Goal: Task Accomplishment & Management: Complete application form

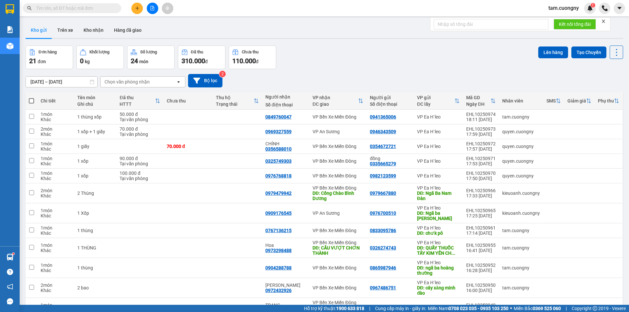
click at [136, 9] on icon "plus" at bounding box center [137, 8] width 5 height 5
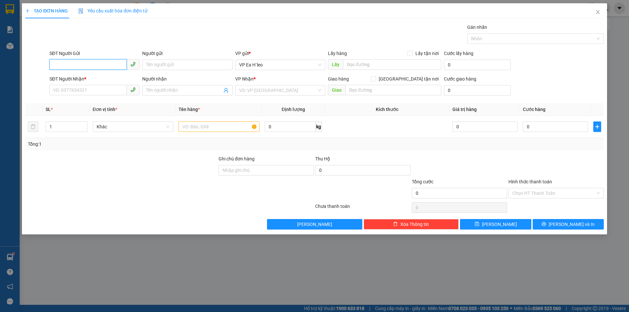
click at [72, 65] on input "SĐT Người Gửi" at bounding box center [87, 64] width 77 height 10
type input "0973740950"
click at [91, 93] on input "SĐT Người Nhận *" at bounding box center [87, 90] width 77 height 10
type input "0859642223"
click at [273, 91] on input "search" at bounding box center [278, 90] width 78 height 10
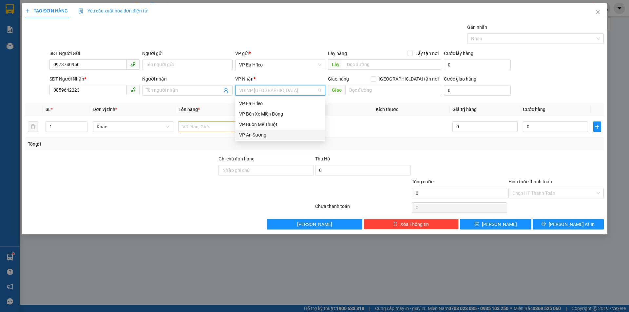
click at [263, 137] on div "VP An Sương" at bounding box center [280, 134] width 82 height 7
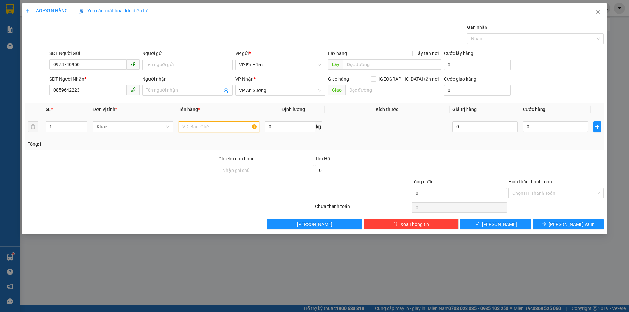
drag, startPoint x: 207, startPoint y: 127, endPoint x: 199, endPoint y: 125, distance: 7.8
click at [205, 127] on input "text" at bounding box center [218, 126] width 81 height 10
type input "1 thùng xốp to"
click at [544, 128] on input "0" at bounding box center [555, 126] width 65 height 10
type input "1"
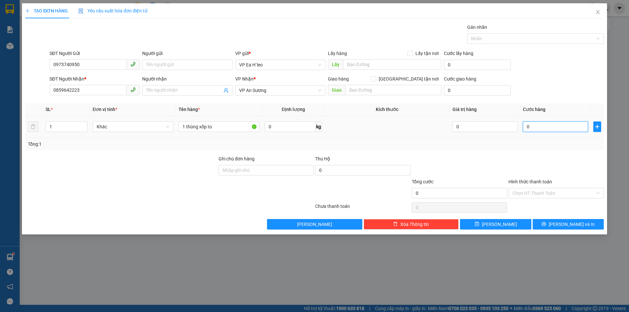
type input "1"
type input "15"
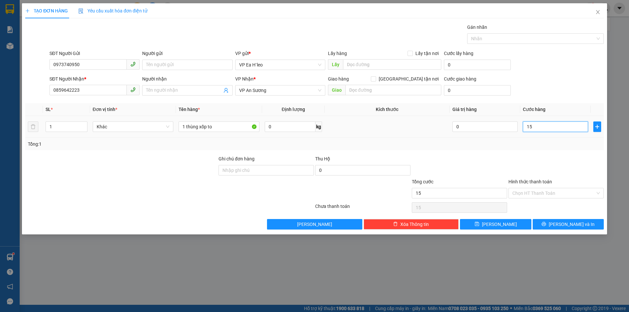
type input "150"
type input "1.500"
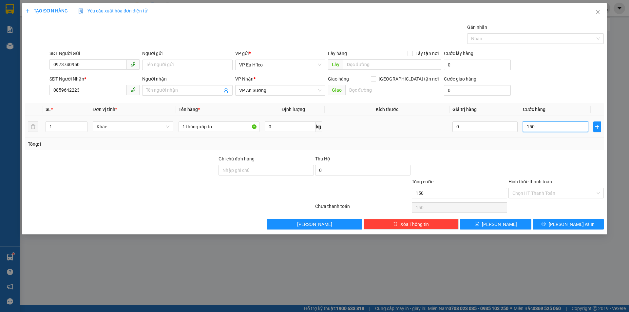
type input "1.500"
type input "15.000"
type input "150.000"
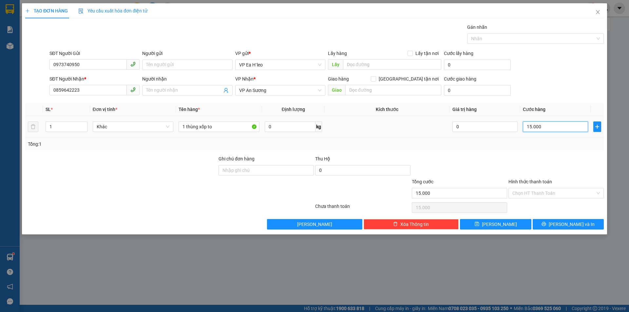
type input "150.000"
click at [494, 228] on button "[PERSON_NAME]" at bounding box center [495, 224] width 71 height 10
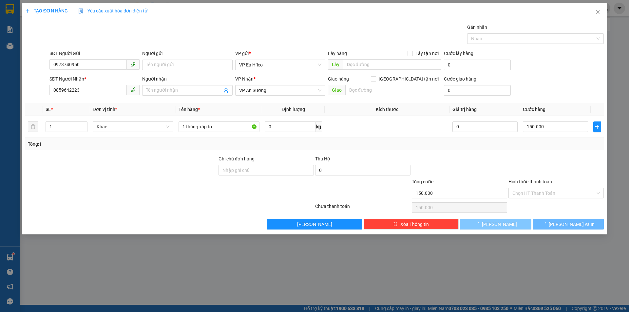
type input "0"
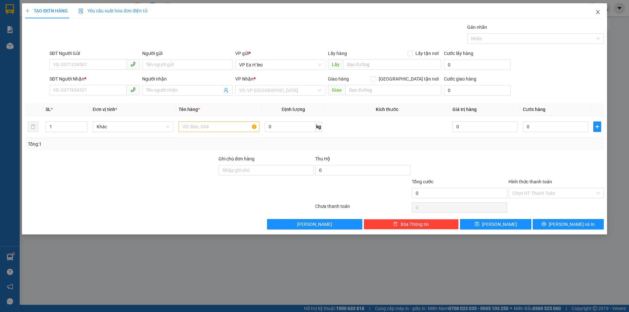
click at [598, 13] on icon "close" at bounding box center [597, 11] width 5 height 5
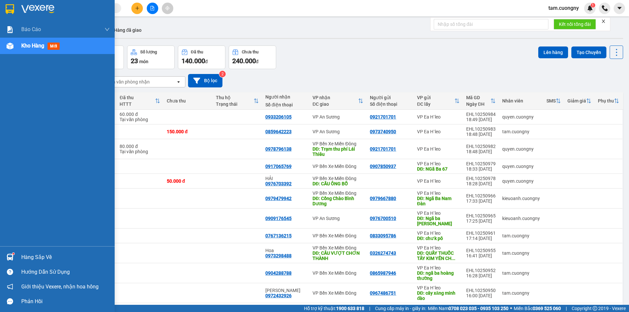
click at [12, 11] on img at bounding box center [10, 9] width 9 height 10
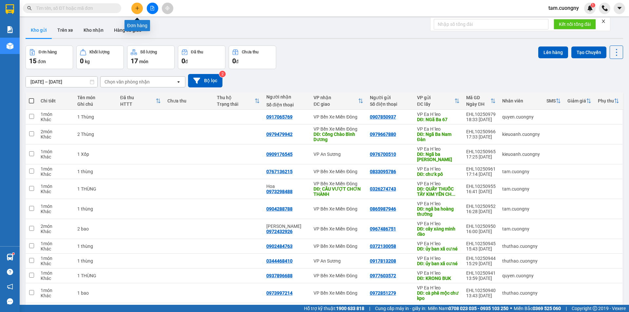
click at [136, 8] on icon "plus" at bounding box center [137, 8] width 5 height 5
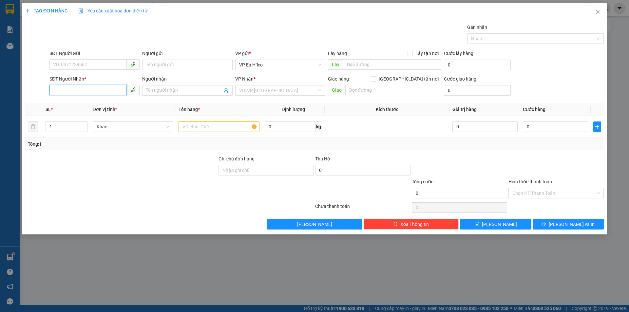
click at [83, 94] on input "SĐT Người Nhận *" at bounding box center [87, 90] width 77 height 10
click at [75, 105] on div "0902406592" at bounding box center [94, 103] width 82 height 7
type input "0902406592"
click at [106, 64] on input "SĐT Người Gửi" at bounding box center [87, 64] width 77 height 10
click at [205, 129] on input "text" at bounding box center [218, 126] width 81 height 10
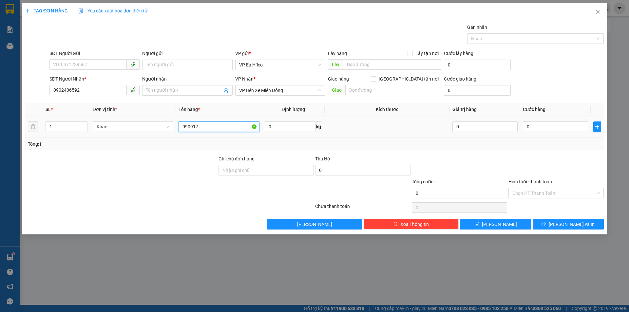
type input "0909176"
drag, startPoint x: 212, startPoint y: 128, endPoint x: 151, endPoint y: 131, distance: 61.0
click at [151, 131] on tr "1 Khác 0909176 0 kg 0 0" at bounding box center [314, 127] width 578 height 22
click at [273, 91] on span "VP Bến Xe Miền Đông" at bounding box center [280, 90] width 82 height 10
type input "1 THÙNG"
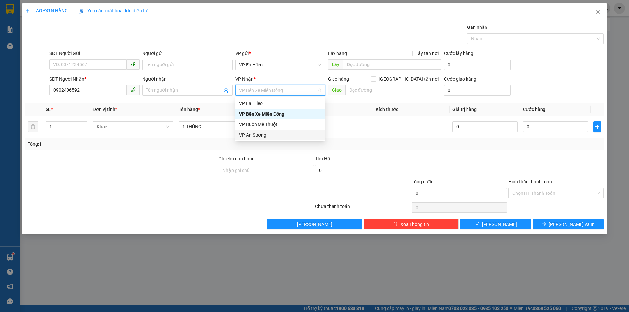
click at [259, 135] on div "VP An Sương" at bounding box center [280, 134] width 82 height 7
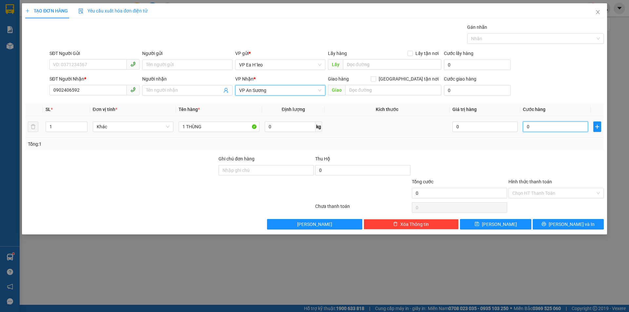
click at [550, 125] on input "0" at bounding box center [555, 126] width 65 height 10
type input "7"
type input "70"
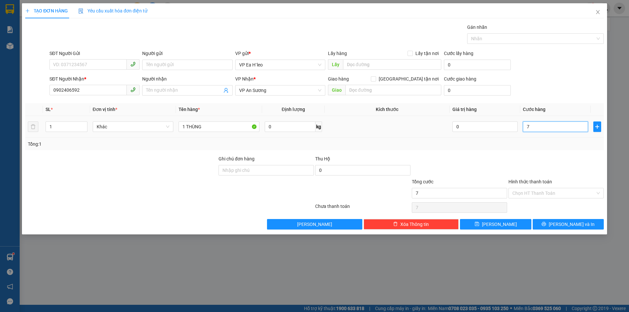
type input "70"
type input "700"
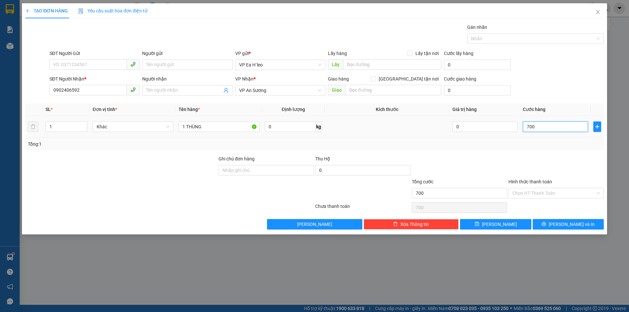
type input "7.000"
type input "70.000"
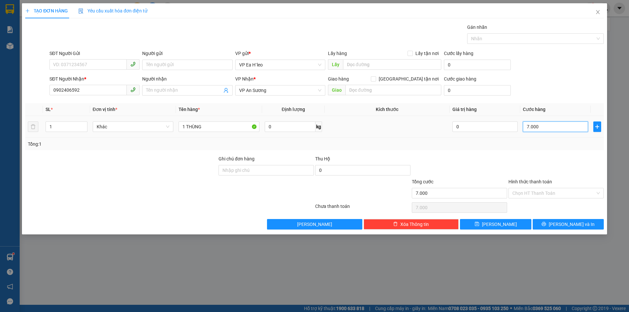
type input "70.000"
click at [159, 65] on input "Người gửi" at bounding box center [187, 65] width 90 height 10
drag, startPoint x: 174, startPoint y: 66, endPoint x: 99, endPoint y: 70, distance: 74.7
click at [101, 70] on div "SĐT Người Gửi VD: 0371234567 Người gửi kHÔNG C= kHÔNG C= VP gửi * VP Ea H`leo L…" at bounding box center [326, 61] width 557 height 23
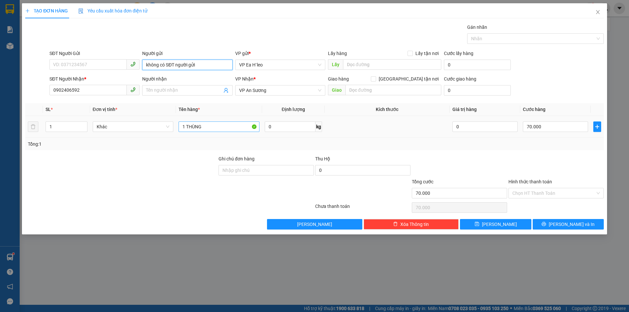
type input "không có SĐT người gửi"
click at [213, 129] on input "1 THÙNG" at bounding box center [218, 126] width 81 height 10
type input "1 thùng. Ny nhận cho Bờm"
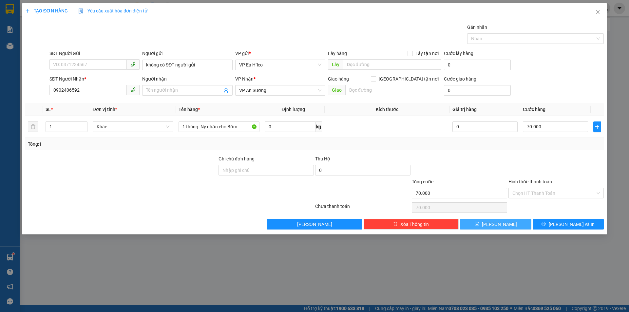
click at [497, 223] on span "[PERSON_NAME]" at bounding box center [499, 224] width 35 height 7
type input "0"
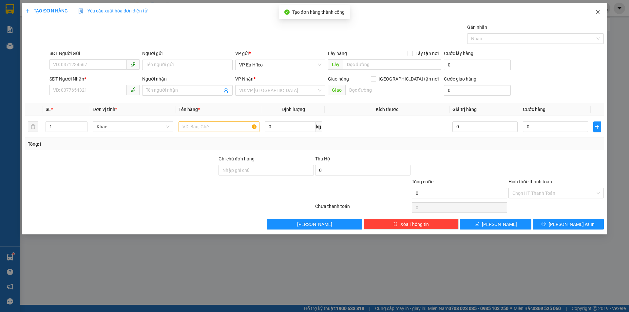
click at [597, 12] on icon "close" at bounding box center [597, 11] width 5 height 5
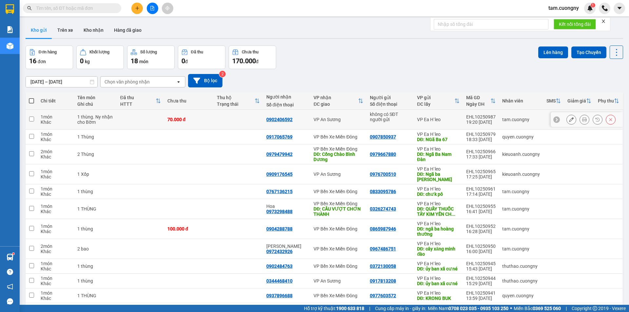
click at [34, 120] on td at bounding box center [32, 120] width 12 height 20
checkbox input "true"
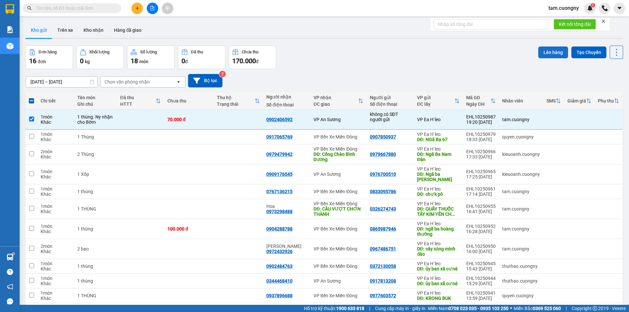
click at [545, 52] on button "Lên hàng" at bounding box center [553, 52] width 30 height 12
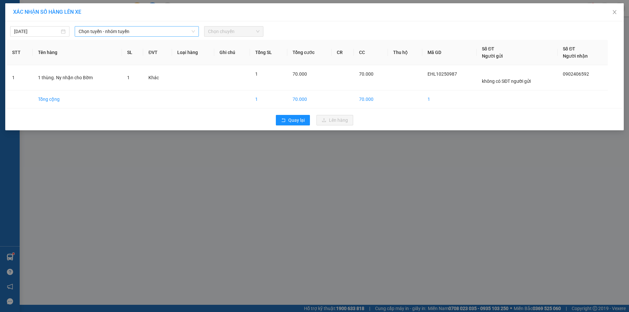
click at [108, 34] on span "Chọn tuyến - nhóm tuyến" at bounding box center [137, 32] width 116 height 10
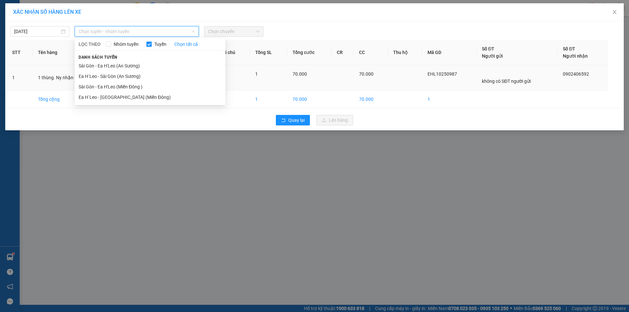
drag, startPoint x: 103, startPoint y: 78, endPoint x: 122, endPoint y: 66, distance: 22.5
click at [105, 75] on li "Ea H`Leo - Sài Gòn (An Sương)" at bounding box center [150, 76] width 151 height 10
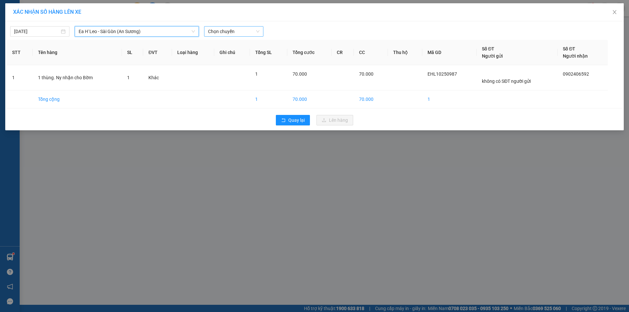
click at [240, 35] on span "Chọn chuyến" at bounding box center [233, 32] width 51 height 10
click at [241, 55] on div "19:30 - 47H-042.05" at bounding box center [233, 54] width 51 height 7
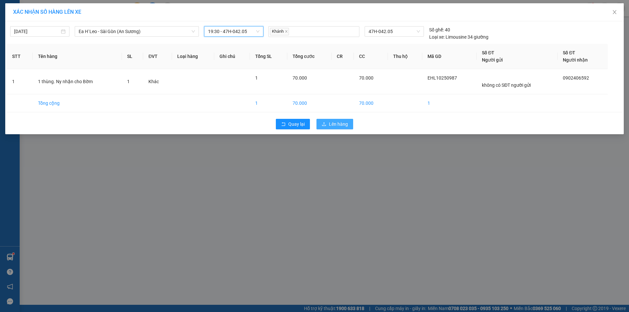
click at [330, 121] on span "Lên hàng" at bounding box center [338, 124] width 19 height 7
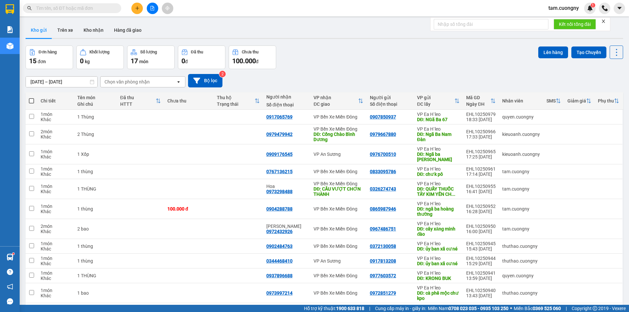
click at [152, 7] on icon "file-add" at bounding box center [152, 8] width 5 height 5
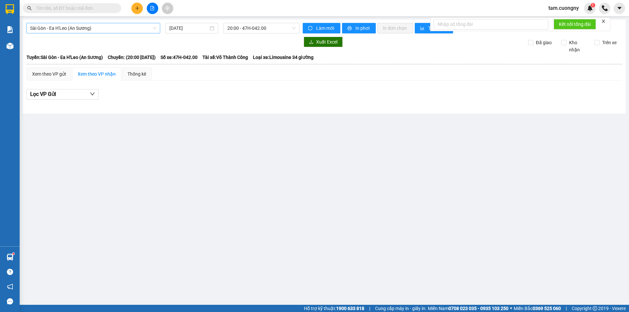
click at [90, 28] on span "Sài Gòn - Ea H'Leo (An Sương)" at bounding box center [93, 28] width 126 height 10
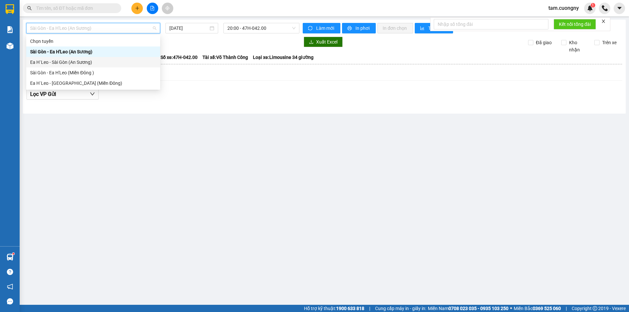
click at [56, 64] on div "Ea H`Leo - Sài Gòn (An Sương)" at bounding box center [93, 62] width 126 height 7
type input "[DATE]"
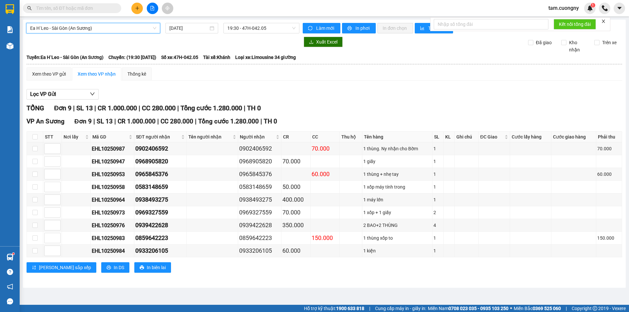
click at [83, 8] on input "text" at bounding box center [74, 8] width 77 height 7
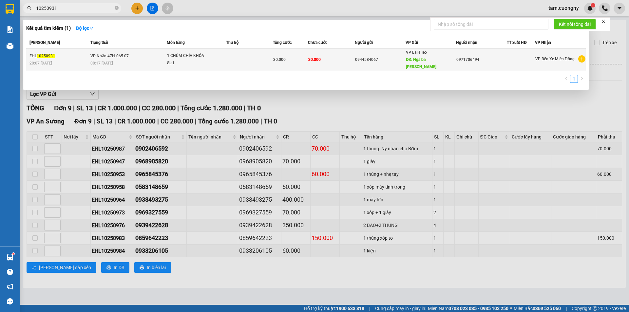
type input "10250931"
click at [207, 60] on div "SL: 1" at bounding box center [191, 63] width 49 height 7
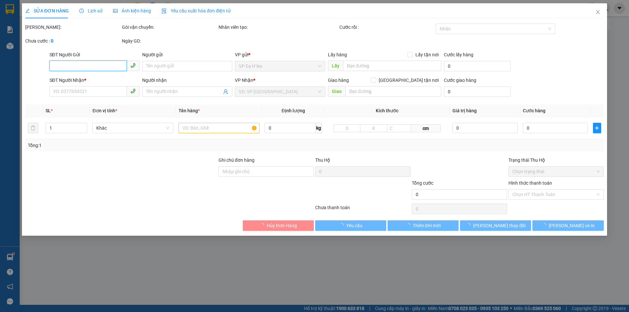
type input "0944584067"
type input "Ngã ba [GEOGRAPHIC_DATA]"
type input "0971706494"
type input "30.000"
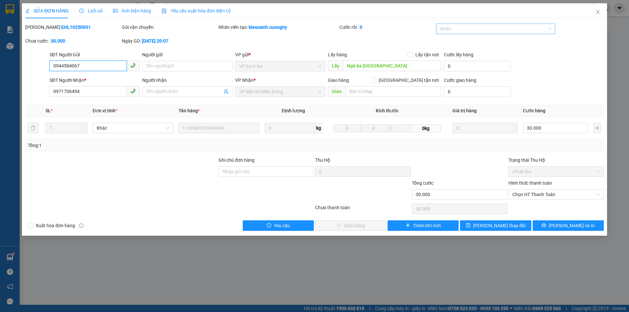
click at [452, 29] on div at bounding box center [492, 29] width 110 height 8
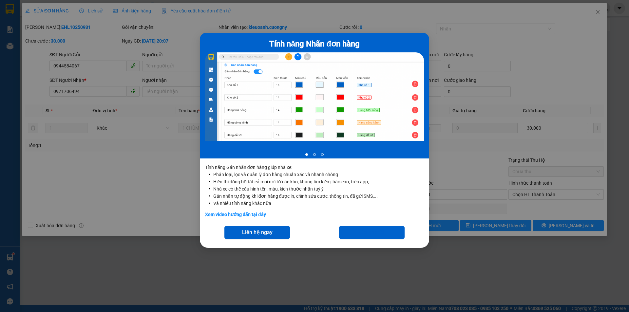
click at [143, 269] on div "Tính năng Nhãn đơn hàng 1 of 3 Tính năng Gán nhãn đơn hàng giúp nhà xe: Phân lo…" at bounding box center [314, 156] width 629 height 312
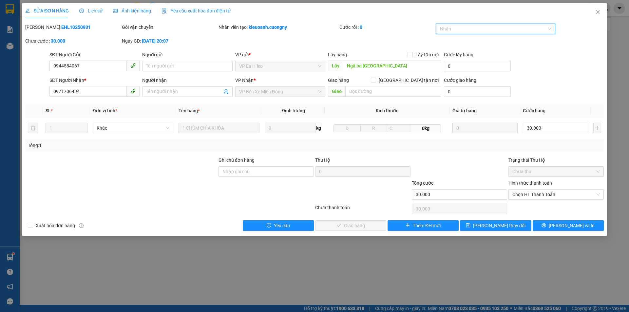
click at [455, 32] on div at bounding box center [492, 29] width 110 height 8
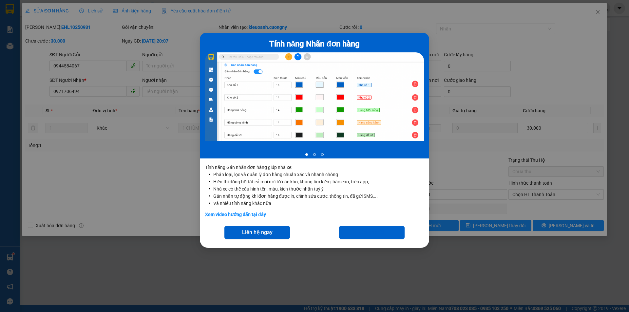
click at [126, 195] on div "Tính năng Nhãn đơn hàng 1 of 3 Tính năng Gán nhãn đơn hàng giúp nhà xe: Phân lo…" at bounding box center [314, 156] width 629 height 312
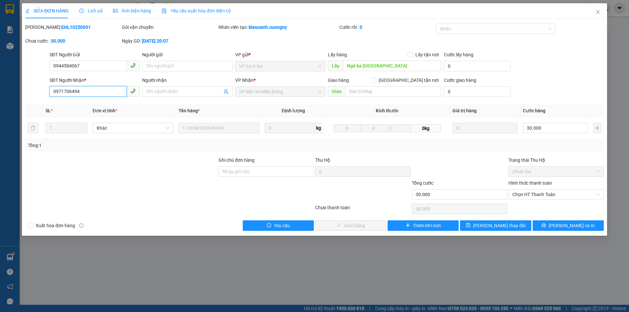
drag, startPoint x: 85, startPoint y: 92, endPoint x: 37, endPoint y: 101, distance: 48.6
click at [37, 101] on div "Total Paid Fee 0 Total UnPaid Fee 30.000 Cash Collection Total Fee Mã ĐH: EHL10…" at bounding box center [314, 127] width 578 height 207
click at [599, 11] on icon "close" at bounding box center [598, 12] width 4 height 4
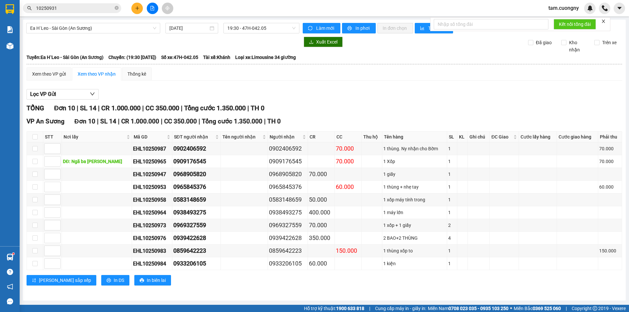
click at [87, 7] on input "10250931" at bounding box center [74, 8] width 77 height 7
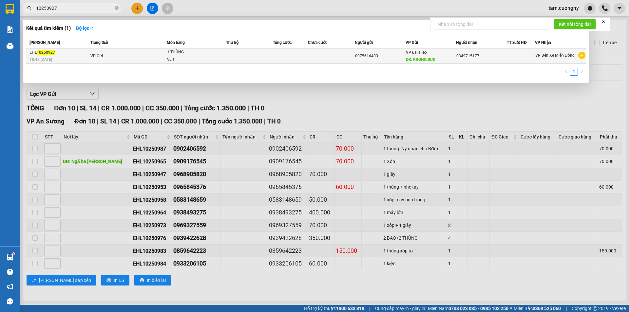
type input "10250927"
click at [196, 53] on div "1 THÙNG" at bounding box center [191, 52] width 49 height 7
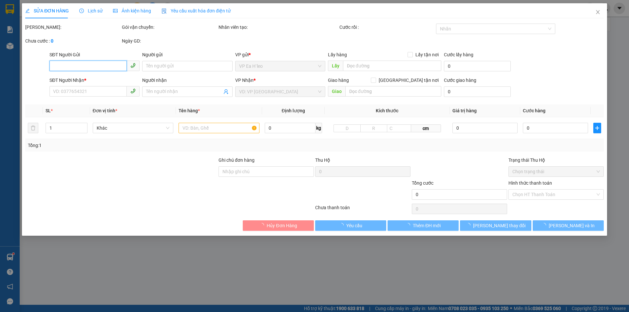
type input "0975616403"
type input "KRONG BUK"
type input "0349715177"
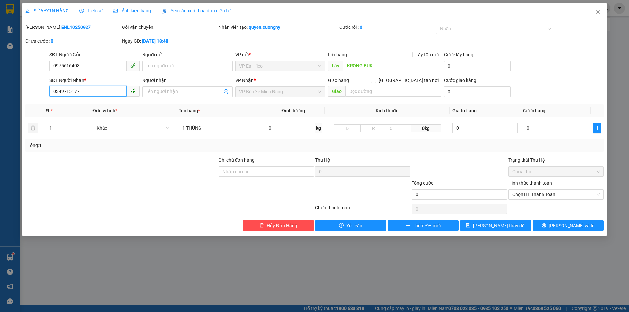
drag, startPoint x: 80, startPoint y: 94, endPoint x: 41, endPoint y: 99, distance: 39.9
click at [41, 99] on div "SĐT Người Nhận * 0349715177 0349715177 Người nhận Tên người nhận VP Nhận * VP B…" at bounding box center [315, 88] width 580 height 23
drag, startPoint x: 595, startPoint y: 11, endPoint x: 580, endPoint y: 9, distance: 14.5
click at [595, 11] on icon "close" at bounding box center [597, 11] width 5 height 5
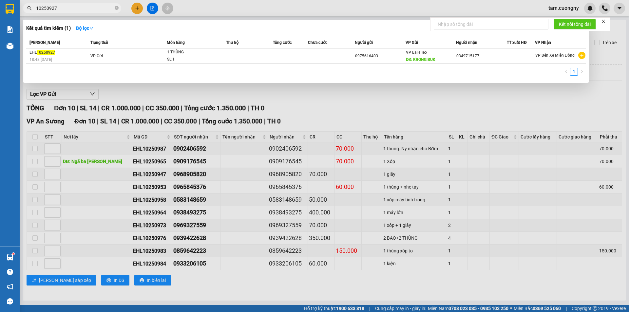
click at [96, 6] on input "10250927" at bounding box center [74, 8] width 77 height 7
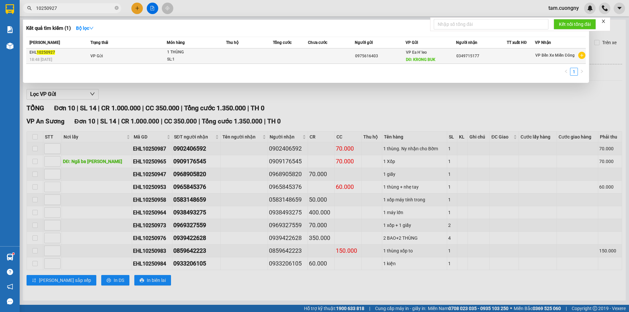
click at [229, 60] on td at bounding box center [249, 55] width 47 height 15
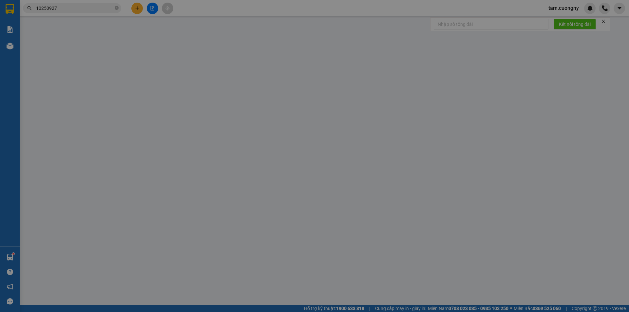
type input "0975616403"
type input "KRONG BUK"
type input "0349715177"
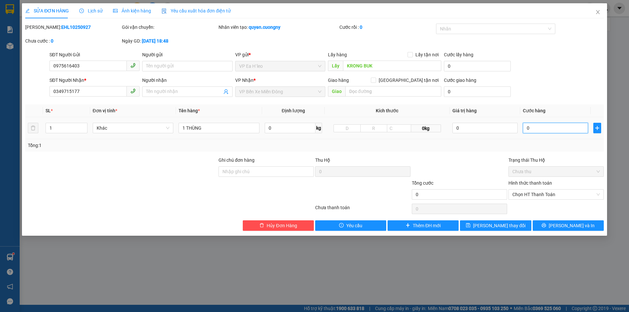
click at [560, 126] on input "0" at bounding box center [555, 128] width 65 height 10
click at [472, 155] on div "Total Paid Fee 0 Total UnPaid Fee 0 Cash Collection Total Fee Mã ĐH: EHL1025092…" at bounding box center [314, 127] width 578 height 207
click at [123, 186] on div at bounding box center [121, 190] width 193 height 23
click at [154, 201] on div at bounding box center [121, 190] width 193 height 23
click at [599, 13] on icon "close" at bounding box center [597, 11] width 5 height 5
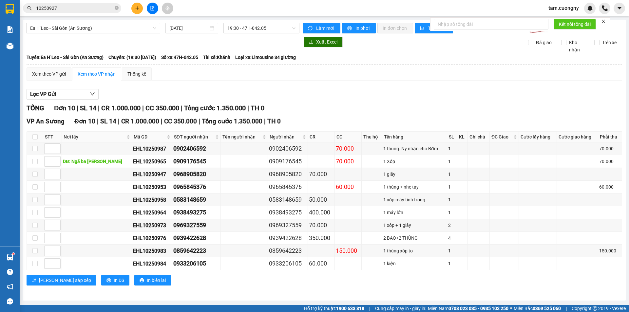
click at [93, 10] on input "10250927" at bounding box center [74, 8] width 77 height 7
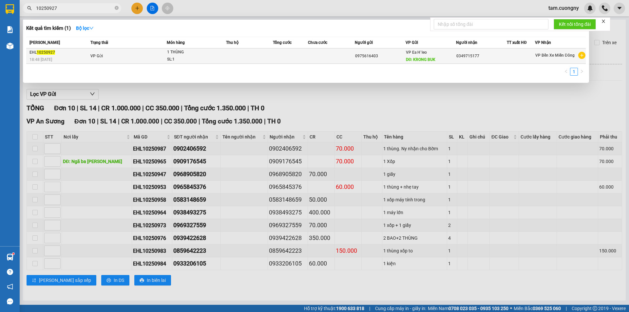
click at [189, 60] on div "SL: 1" at bounding box center [191, 59] width 49 height 7
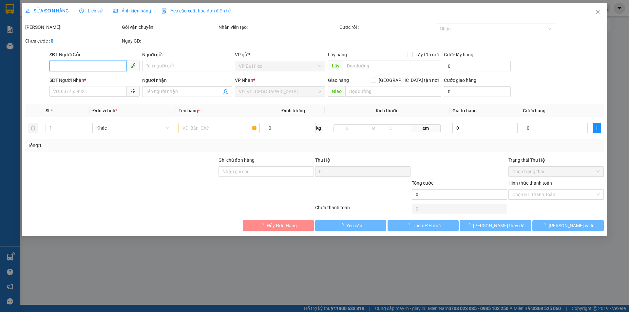
type input "0975616403"
type input "KRONG BUK"
type input "0349715177"
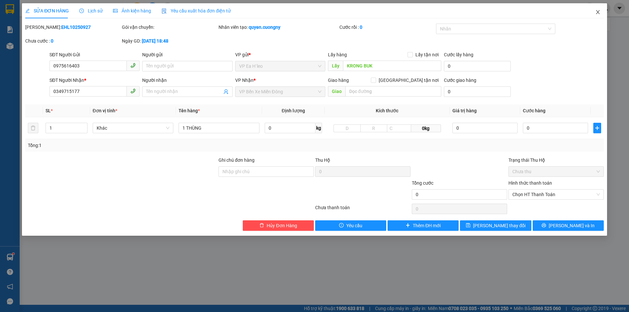
click at [600, 13] on span "Close" at bounding box center [597, 12] width 18 height 18
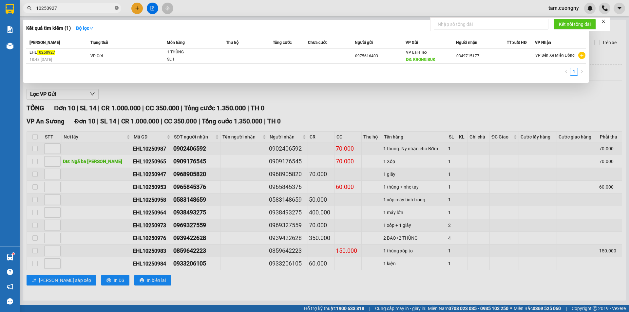
click at [116, 9] on icon "close-circle" at bounding box center [117, 8] width 4 height 4
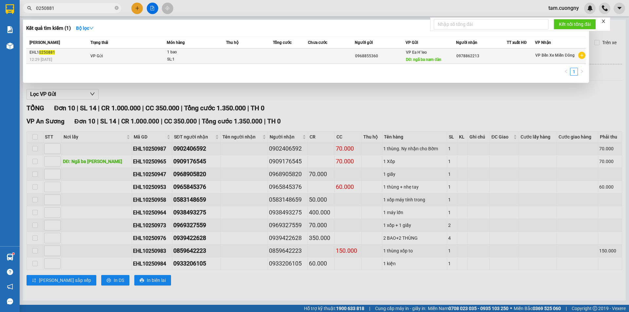
type input "0250881"
click at [264, 58] on td at bounding box center [249, 55] width 47 height 15
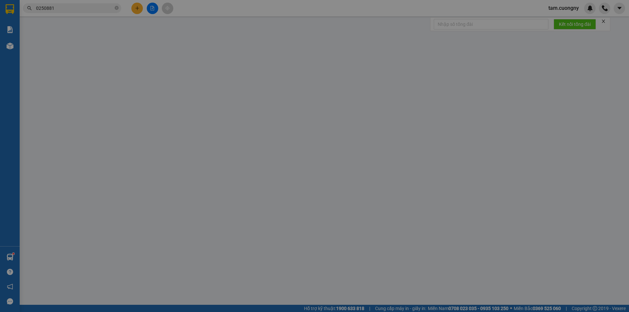
type input "0968855360"
type input "ngã ba nam đàn"
type input "0978862213"
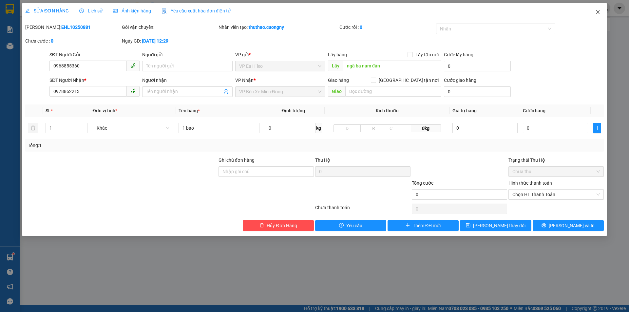
click at [596, 11] on icon "close" at bounding box center [597, 11] width 5 height 5
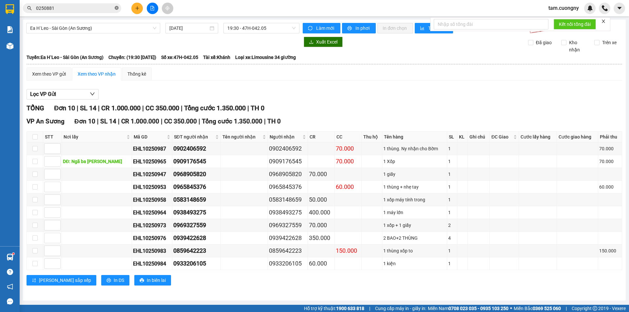
click at [117, 8] on icon "close-circle" at bounding box center [117, 8] width 4 height 4
click at [84, 8] on input "text" at bounding box center [74, 8] width 77 height 7
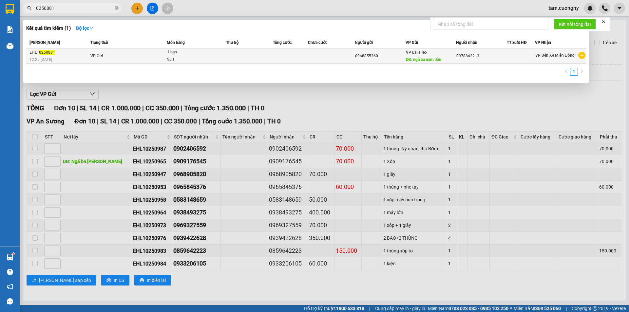
type input "0250881"
click at [129, 55] on td "VP Gửi" at bounding box center [128, 55] width 78 height 15
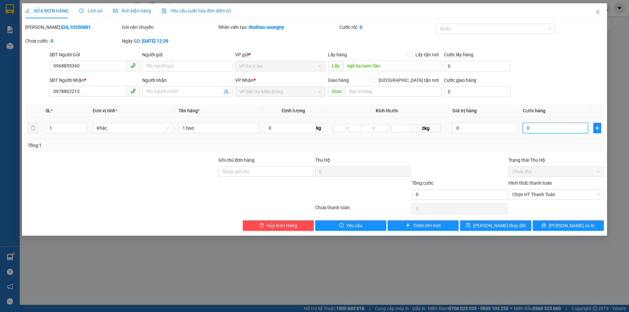
click at [534, 127] on input "0" at bounding box center [555, 128] width 65 height 10
type input "7"
type input "70"
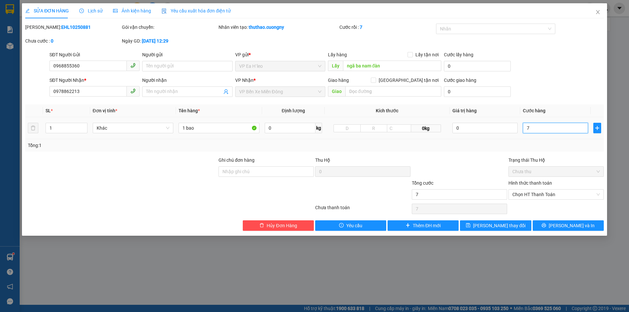
type input "70"
type input "700"
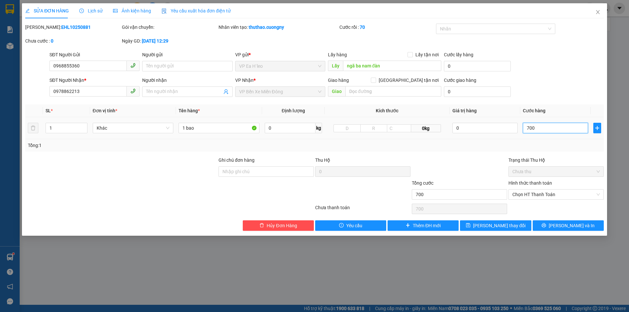
type input "7.000"
type input "70.000"
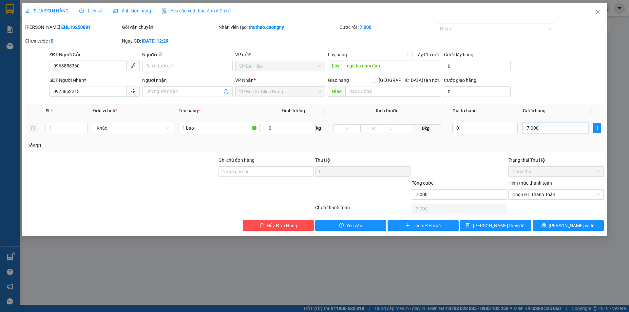
type input "70.000"
click at [202, 128] on input "1 bao" at bounding box center [218, 128] width 81 height 10
click at [538, 194] on span "Chọn HT Thanh Toán" at bounding box center [555, 195] width 87 height 10
type input "1 bao"
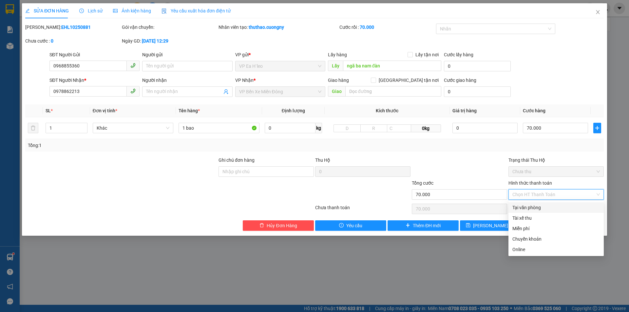
click at [537, 208] on div "Tại văn phòng" at bounding box center [555, 207] width 87 height 7
type input "0"
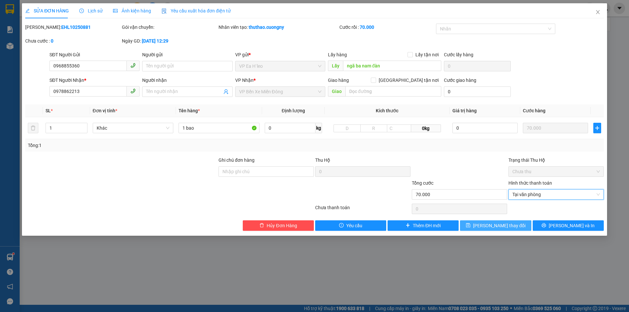
click at [494, 224] on span "[PERSON_NAME] thay đổi" at bounding box center [499, 225] width 52 height 7
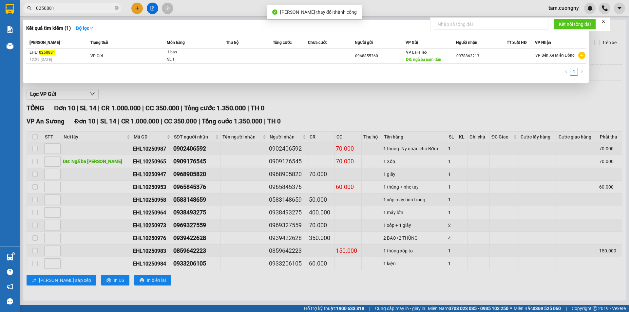
click at [99, 9] on input "0250881" at bounding box center [74, 8] width 77 height 7
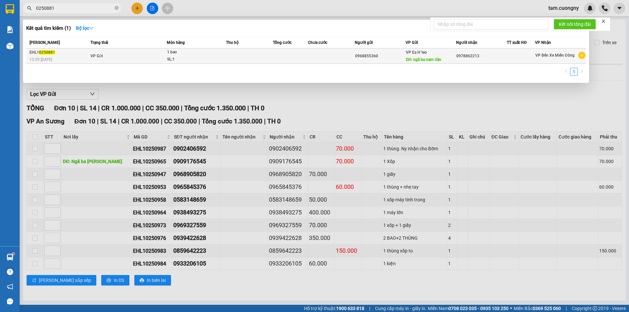
click at [127, 54] on td "VP Gửi" at bounding box center [128, 55] width 78 height 15
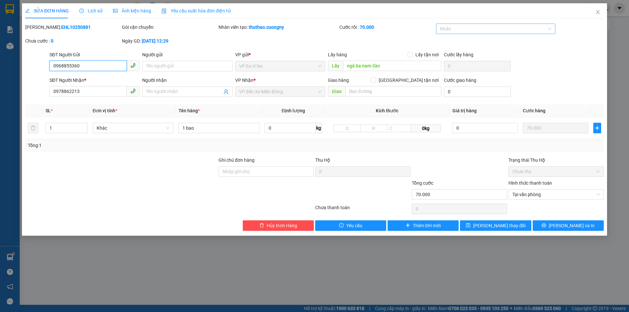
click at [464, 28] on div at bounding box center [492, 29] width 110 height 8
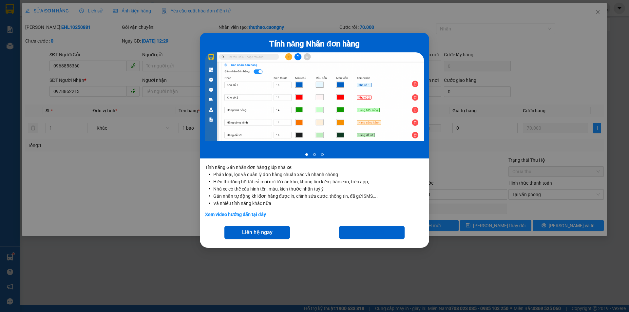
click at [176, 264] on div "Tính năng Nhãn đơn hàng 1 of 3 Tính năng Gán nhãn đơn hàng giúp nhà xe: Phân lo…" at bounding box center [314, 156] width 629 height 312
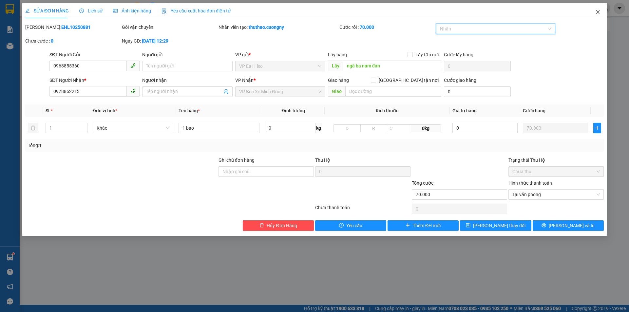
drag, startPoint x: 597, startPoint y: 13, endPoint x: 410, endPoint y: 9, distance: 186.7
click at [597, 13] on icon "close" at bounding box center [597, 11] width 5 height 5
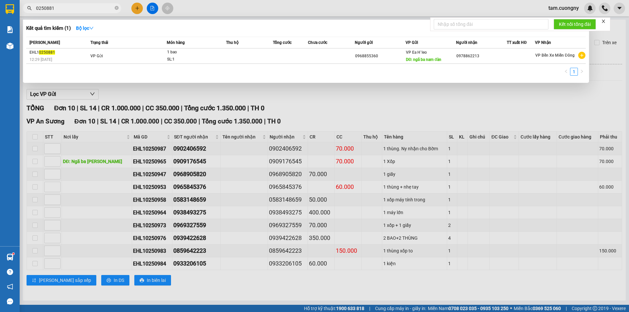
click at [97, 7] on input "0250881" at bounding box center [74, 8] width 77 height 7
type input "0"
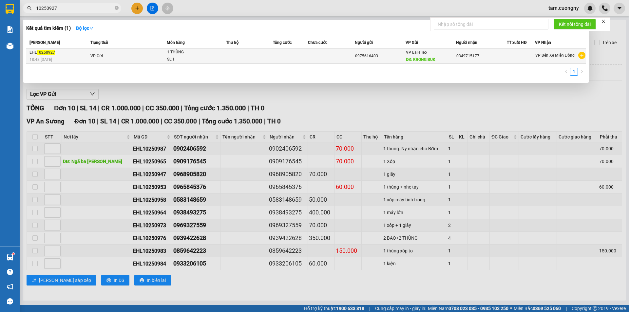
type input "10250927"
click at [153, 57] on td "VP Gửi" at bounding box center [128, 55] width 78 height 15
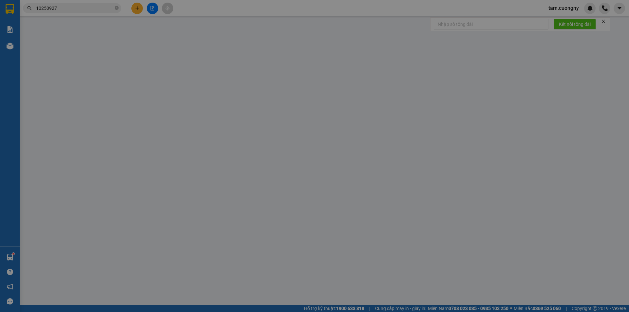
type input "0975616403"
type input "KRONG BUK"
type input "0349715177"
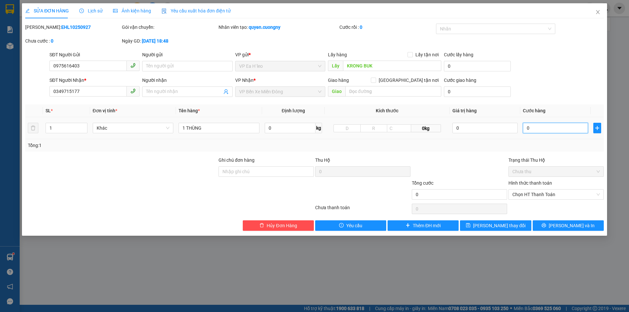
click at [544, 128] on input "0" at bounding box center [555, 128] width 65 height 10
type input "1"
type input "10"
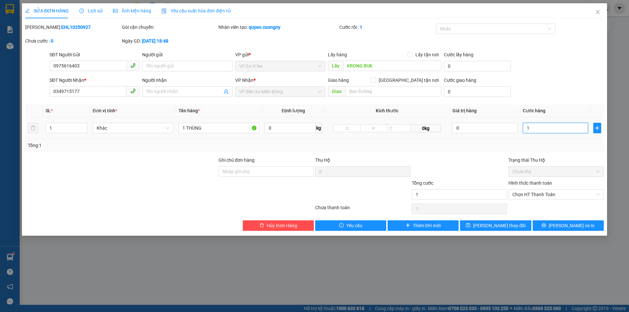
type input "10"
type input "100"
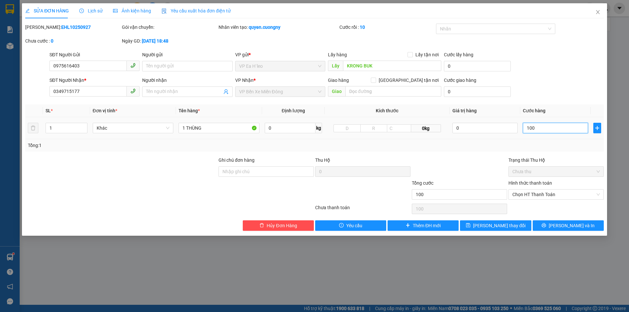
type input "1.000"
type input "10.000"
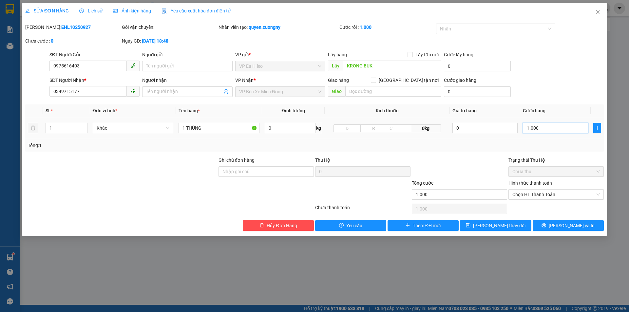
type input "10.000"
type input "100.000"
click at [544, 195] on span "Chọn HT Thanh Toán" at bounding box center [555, 195] width 87 height 10
type input "100.000"
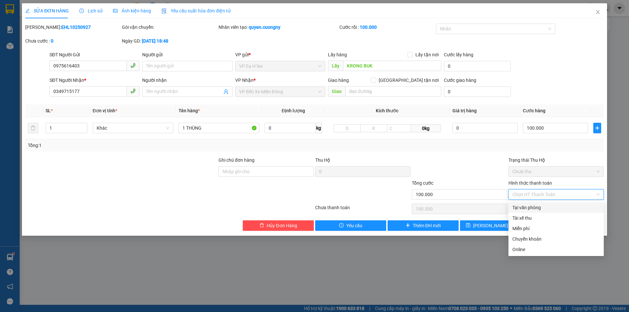
click at [534, 209] on div "Tại văn phòng" at bounding box center [555, 207] width 87 height 7
type input "0"
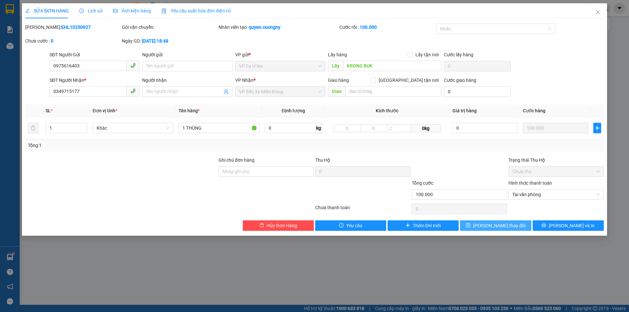
click at [488, 227] on span "[PERSON_NAME] thay đổi" at bounding box center [499, 225] width 52 height 7
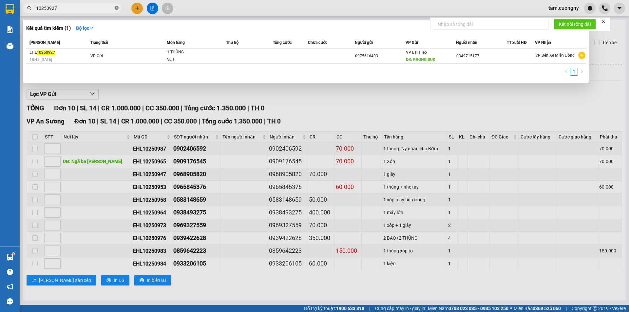
click at [116, 9] on icon "close-circle" at bounding box center [117, 8] width 4 height 4
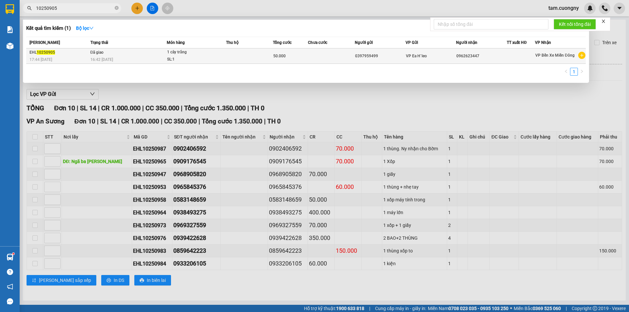
type input "10250905"
click at [199, 58] on div "SL: 1" at bounding box center [191, 59] width 49 height 7
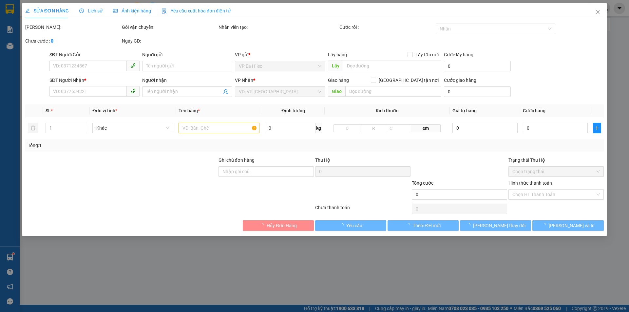
type input "0397959499"
type input "0962623447"
type input "50.000"
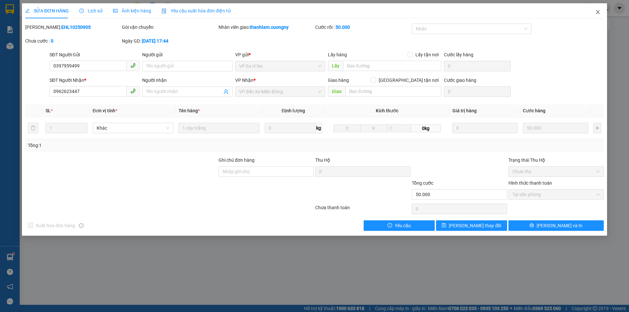
click at [596, 13] on icon "close" at bounding box center [597, 11] width 5 height 5
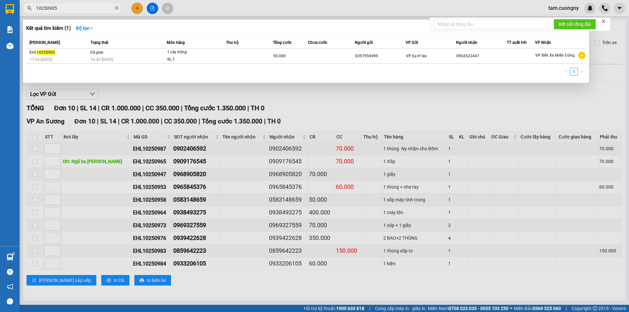
click at [88, 9] on input "10250905" at bounding box center [74, 8] width 77 height 7
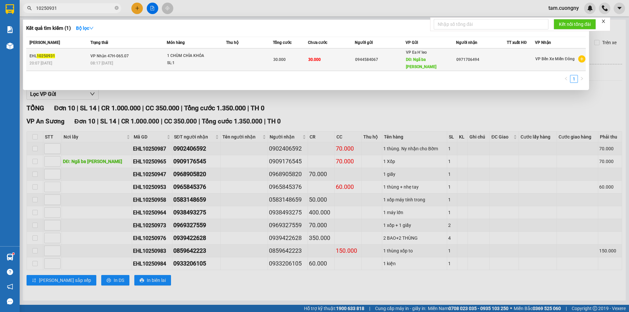
type input "10250931"
click at [153, 60] on div "08:17 [DATE]" at bounding box center [128, 63] width 76 height 7
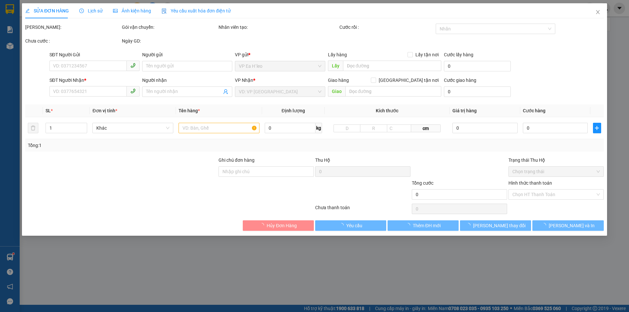
type input "0944584067"
type input "Ngã ba [GEOGRAPHIC_DATA]"
type input "0971706494"
type input "30.000"
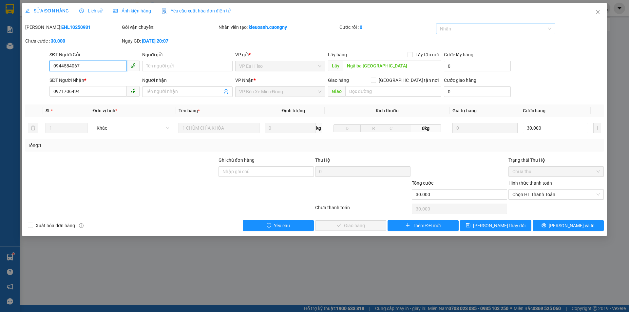
click at [455, 29] on div at bounding box center [492, 29] width 110 height 8
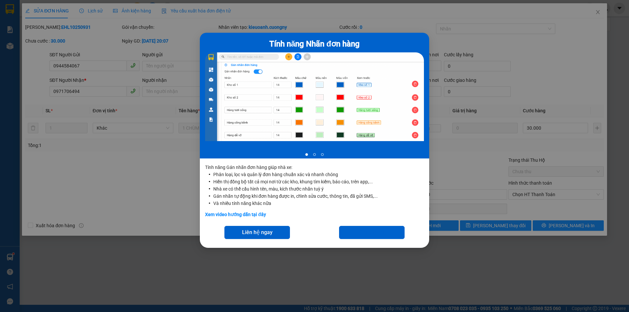
click at [211, 283] on div "Tính năng Nhãn đơn hàng 1 of 3 Tính năng Gán nhãn đơn hàng giúp nhà xe: Phân lo…" at bounding box center [314, 156] width 629 height 312
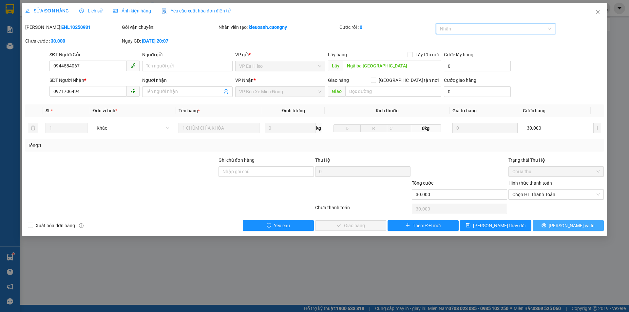
click at [560, 225] on button "[PERSON_NAME] và In" at bounding box center [567, 225] width 71 height 10
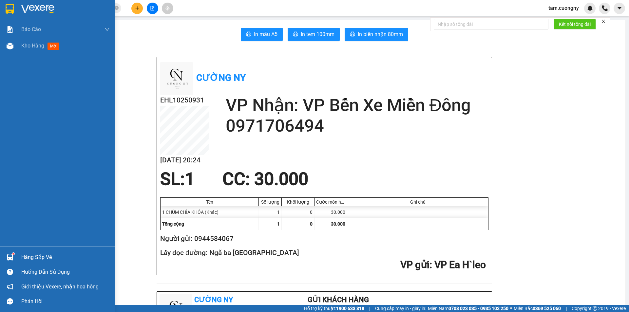
click at [11, 10] on img at bounding box center [10, 9] width 9 height 10
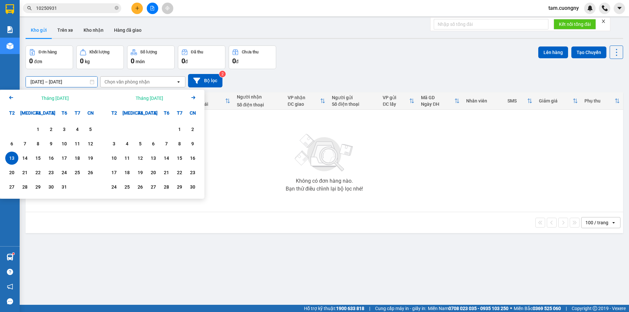
click at [69, 81] on input "[DATE] – [DATE]" at bounding box center [61, 82] width 71 height 10
click at [94, 143] on div "12" at bounding box center [90, 144] width 9 height 8
click at [92, 144] on div "12" at bounding box center [90, 144] width 9 height 8
type input "[DATE] – [DATE]"
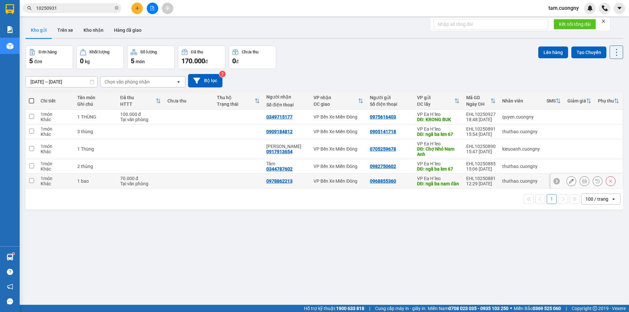
click at [31, 182] on input "checkbox" at bounding box center [31, 180] width 5 height 5
checkbox input "true"
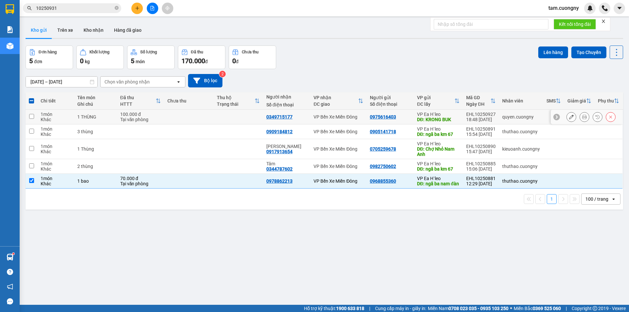
click at [33, 117] on input "checkbox" at bounding box center [31, 116] width 5 height 5
checkbox input "true"
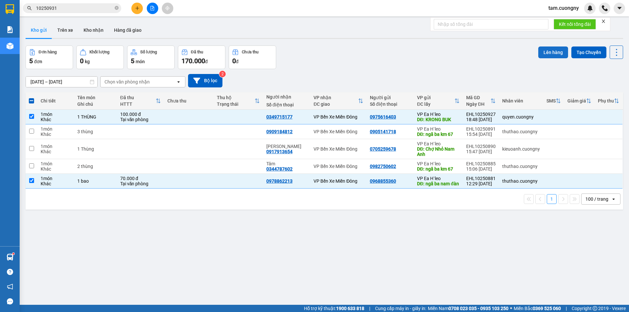
click at [548, 52] on button "Lên hàng" at bounding box center [553, 52] width 30 height 12
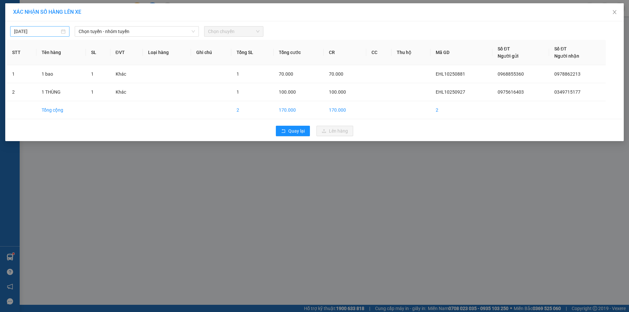
click at [38, 32] on input "[DATE]" at bounding box center [37, 31] width 46 height 7
click at [23, 87] on div "12" at bounding box center [20, 89] width 8 height 8
type input "[DATE]"
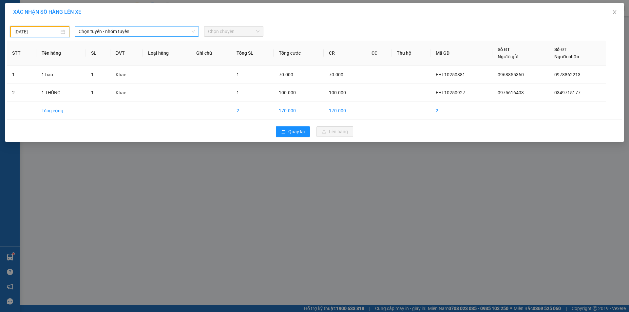
click at [122, 33] on span "Chọn tuyến - nhóm tuyến" at bounding box center [137, 32] width 116 height 10
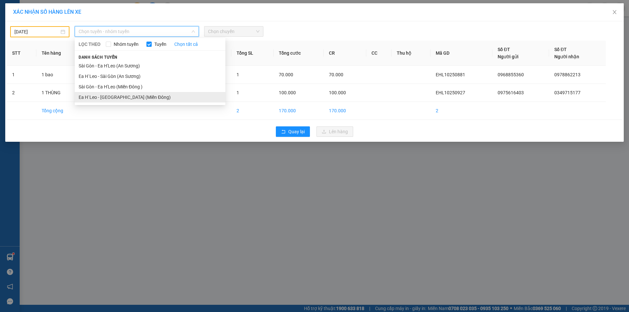
click at [103, 99] on li "Ea H`Leo - [GEOGRAPHIC_DATA] (Miền Đông)" at bounding box center [150, 97] width 151 height 10
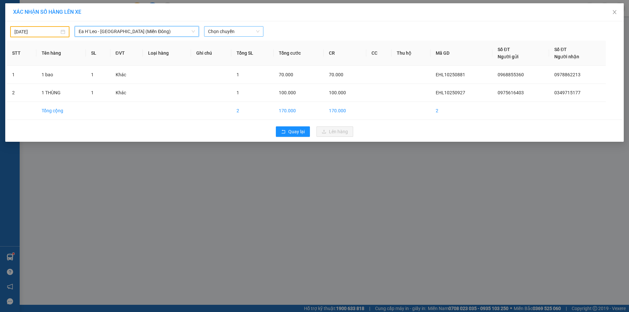
click at [229, 33] on span "Chọn chuyến" at bounding box center [233, 32] width 51 height 10
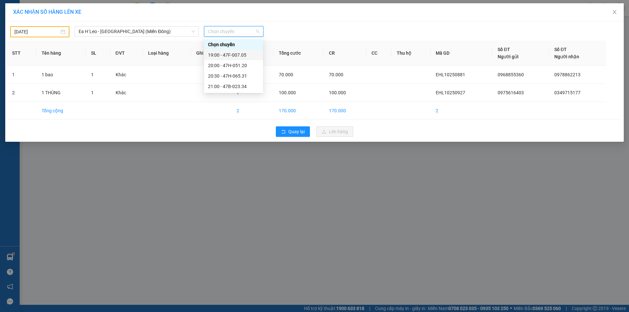
click at [237, 56] on div "19:00 - 47F-007.05" at bounding box center [233, 54] width 51 height 7
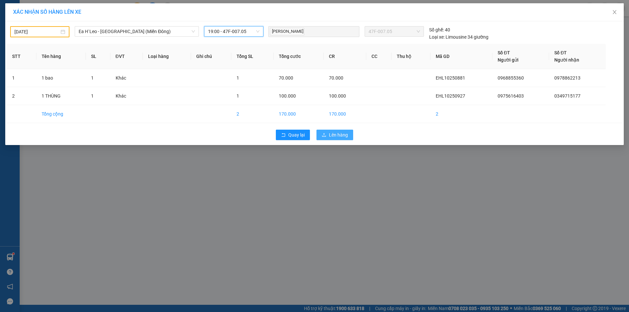
click at [332, 137] on span "Lên hàng" at bounding box center [338, 134] width 19 height 7
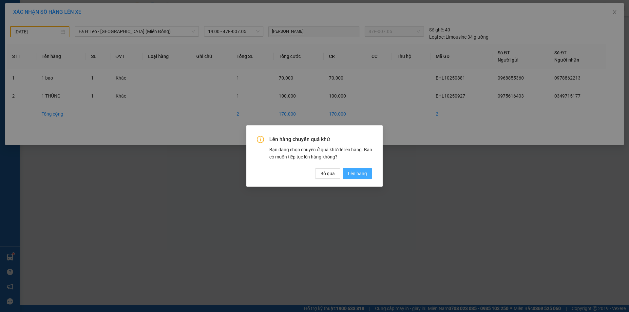
click at [359, 174] on span "Lên hàng" at bounding box center [357, 173] width 19 height 7
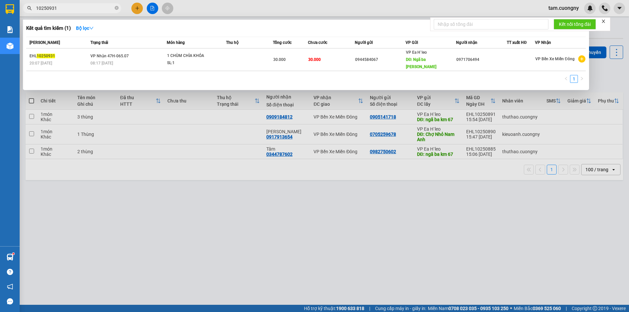
click at [80, 8] on input "10250931" at bounding box center [74, 8] width 77 height 7
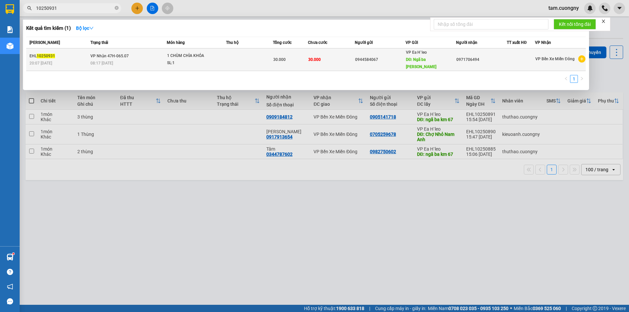
click at [212, 60] on div "SL: 1" at bounding box center [191, 63] width 49 height 7
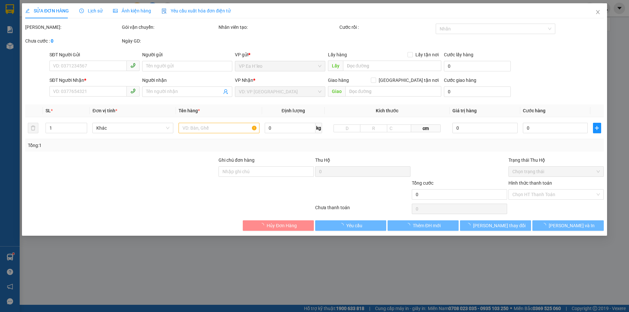
type input "0944584067"
type input "Ngã ba [GEOGRAPHIC_DATA]"
type input "0971706494"
type input "30.000"
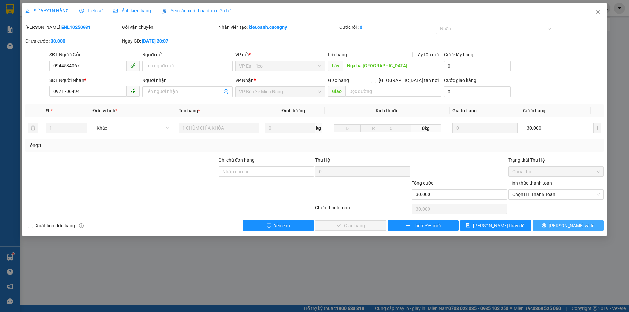
click at [592, 224] on button "[PERSON_NAME] và In" at bounding box center [567, 225] width 71 height 10
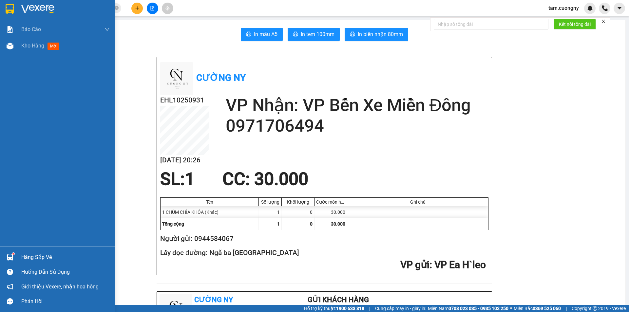
drag, startPoint x: 9, startPoint y: 10, endPoint x: 102, endPoint y: 2, distance: 92.8
click at [9, 10] on img at bounding box center [10, 9] width 9 height 10
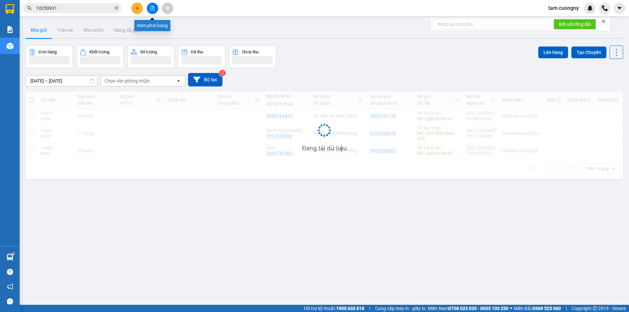
click at [154, 7] on icon "file-add" at bounding box center [152, 8] width 5 height 5
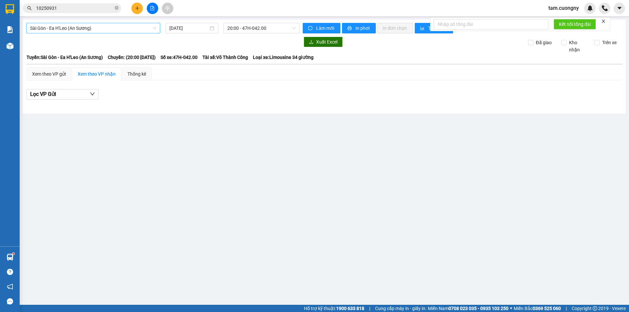
click at [115, 29] on span "Sài Gòn - Ea H'Leo (An Sương)" at bounding box center [93, 28] width 126 height 10
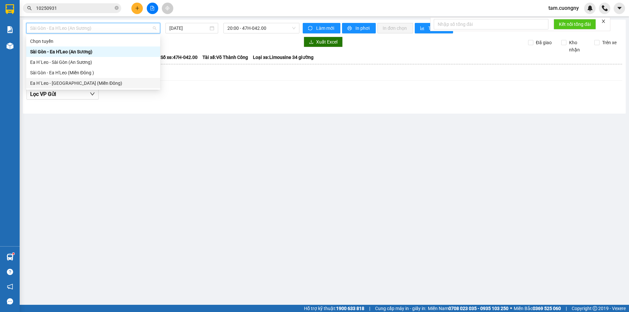
click at [55, 83] on div "Ea H`Leo - [GEOGRAPHIC_DATA] (Miền Đông)" at bounding box center [93, 83] width 126 height 7
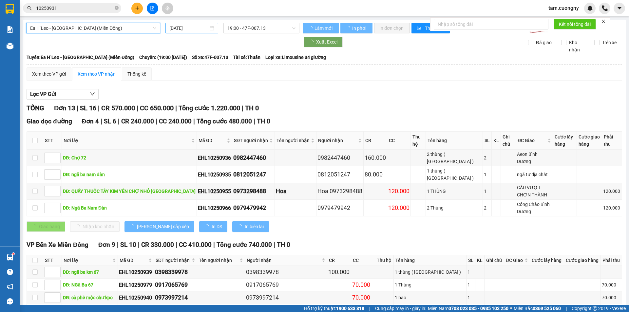
click at [193, 29] on input "[DATE]" at bounding box center [188, 28] width 39 height 7
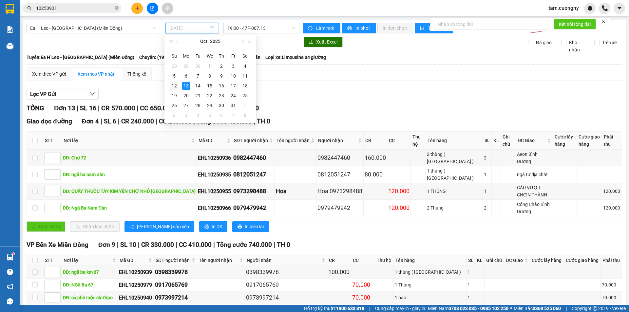
click at [174, 85] on div "12" at bounding box center [174, 86] width 8 height 8
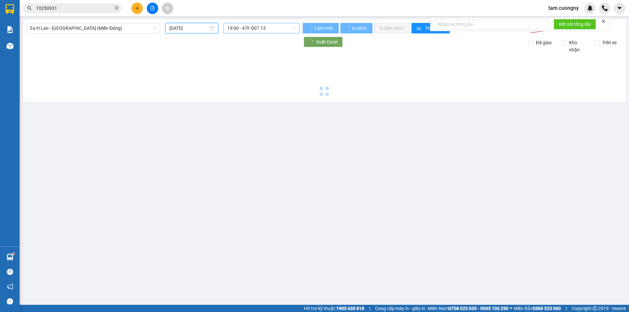
type input "[DATE]"
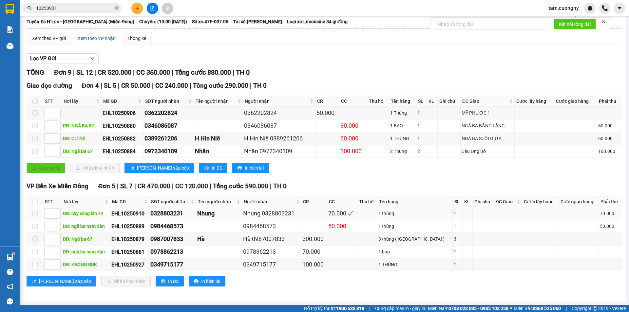
scroll to position [4, 0]
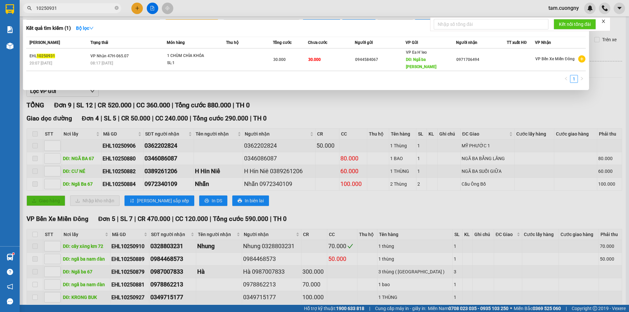
click at [99, 6] on input "10250931" at bounding box center [74, 8] width 77 height 7
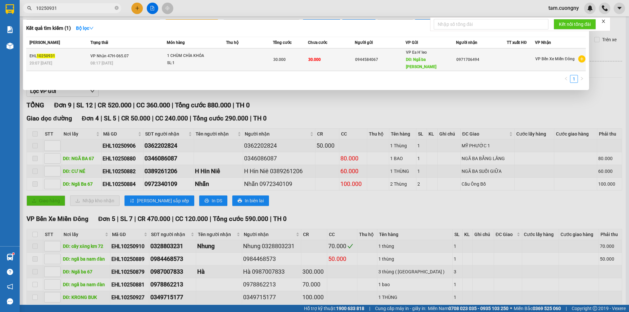
click at [157, 54] on td "VP Nhận 47H-065.07 08:17 [DATE]" at bounding box center [128, 59] width 78 height 23
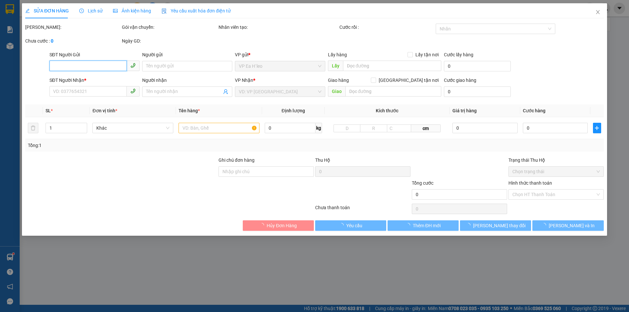
type input "0944584067"
type input "Ngã ba [GEOGRAPHIC_DATA]"
type input "0971706494"
type input "30.000"
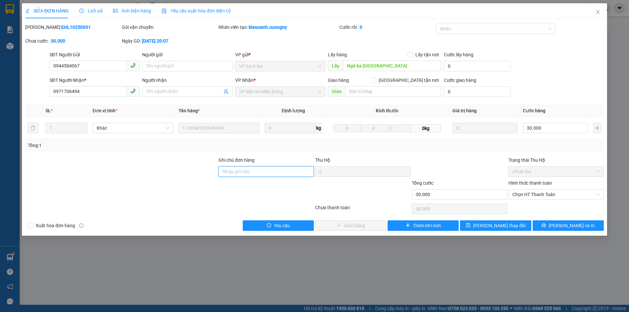
click at [268, 172] on input "Ghi chú đơn hàng" at bounding box center [265, 171] width 95 height 10
type input "lên hàng bỉe"
drag, startPoint x: 262, startPoint y: 173, endPoint x: 149, endPoint y: 179, distance: 112.5
click at [149, 179] on div "Ghi chú đơn hàng lên hàng bỉe Thu Hộ 0 Trạng thái Thu Hộ Chưa thu" at bounding box center [315, 168] width 580 height 23
click at [252, 200] on div at bounding box center [266, 190] width 97 height 23
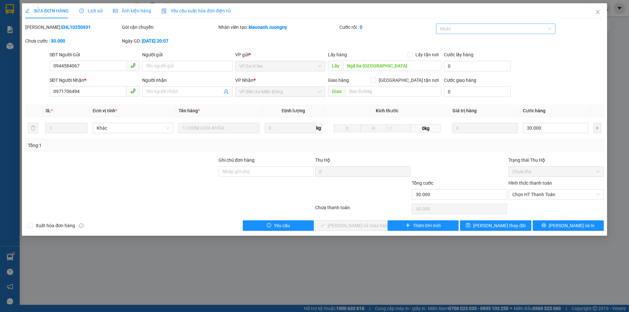
click at [456, 24] on div "Nhãn" at bounding box center [496, 29] width 120 height 10
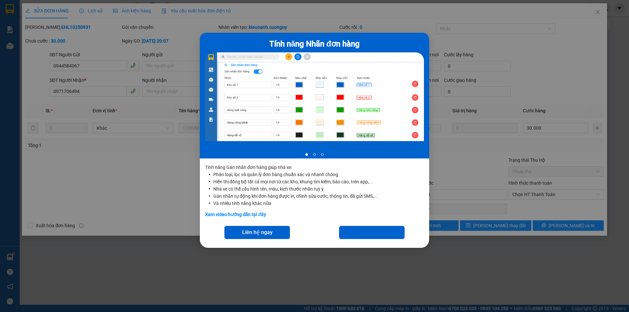
drag, startPoint x: 390, startPoint y: 268, endPoint x: 437, endPoint y: 137, distance: 139.8
click at [391, 261] on div "Tính năng Nhãn đơn hàng 1 of 3 Tính năng Gán nhãn đơn hàng giúp nhà xe: Phân lo…" at bounding box center [314, 156] width 629 height 312
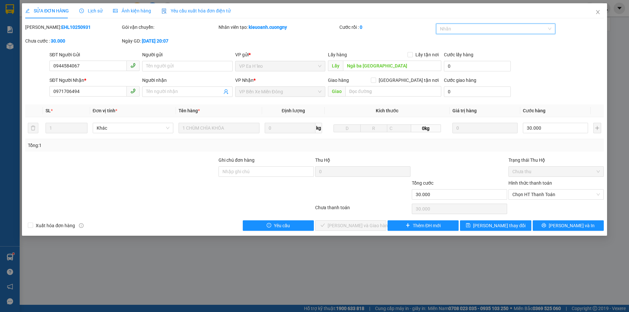
click at [552, 28] on div "Nhãn" at bounding box center [496, 29] width 120 height 10
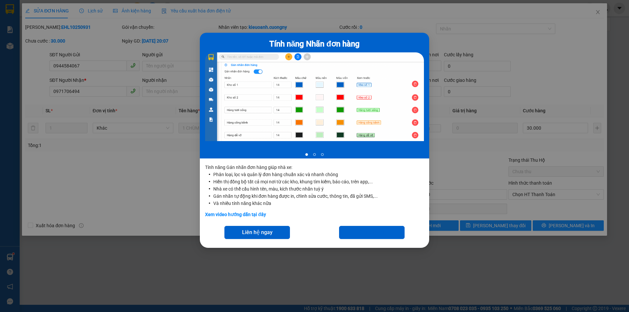
drag, startPoint x: 419, startPoint y: 278, endPoint x: 427, endPoint y: 258, distance: 21.6
click at [419, 278] on div "Tính năng Nhãn đơn hàng 1 of 3 Tính năng Gán nhãn đơn hàng giúp nhà xe: Phân lo…" at bounding box center [314, 156] width 629 height 312
